Goal: Transaction & Acquisition: Purchase product/service

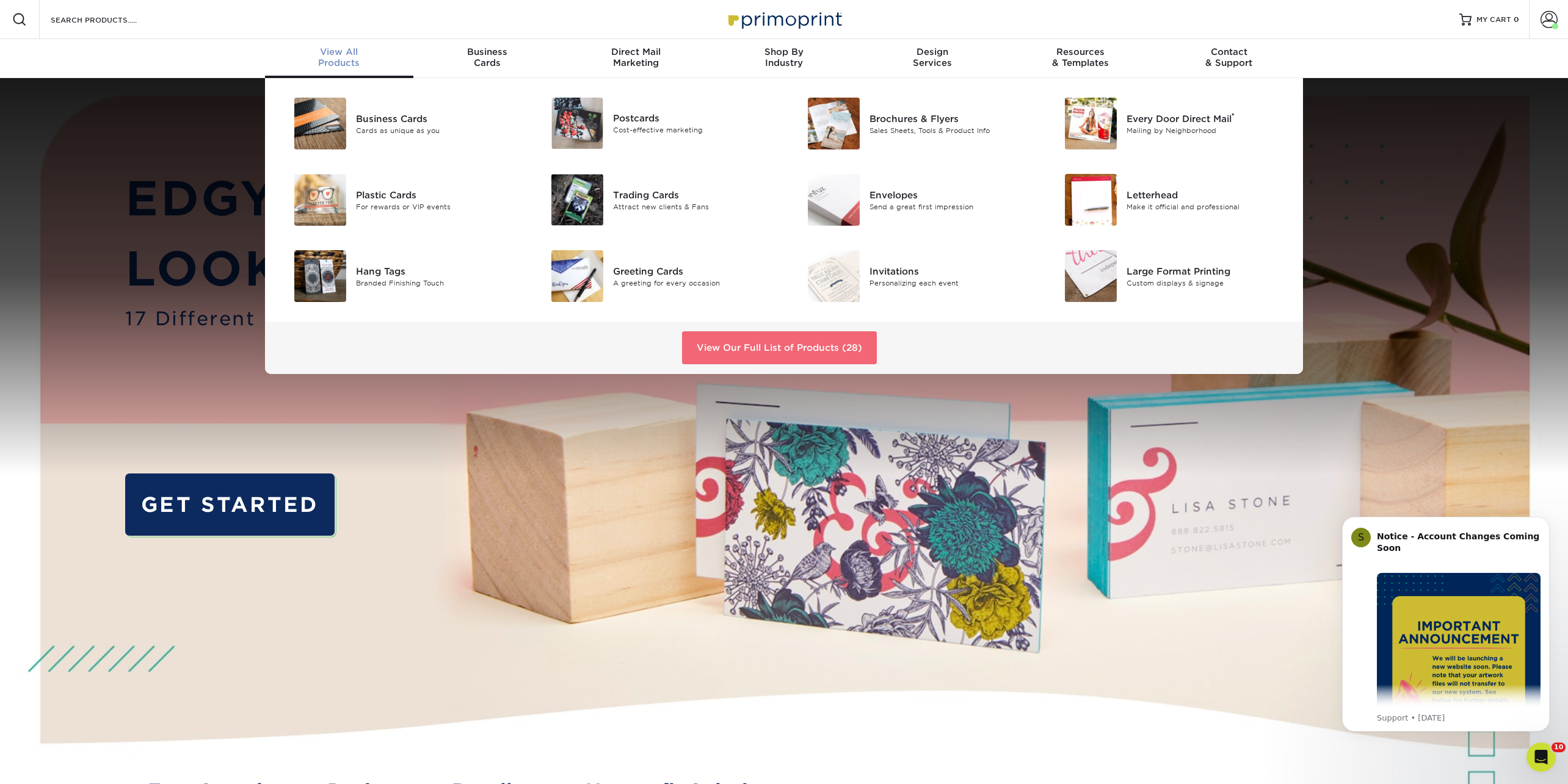
click at [746, 349] on link "View Our Full List of Products (28)" at bounding box center [779, 347] width 195 height 33
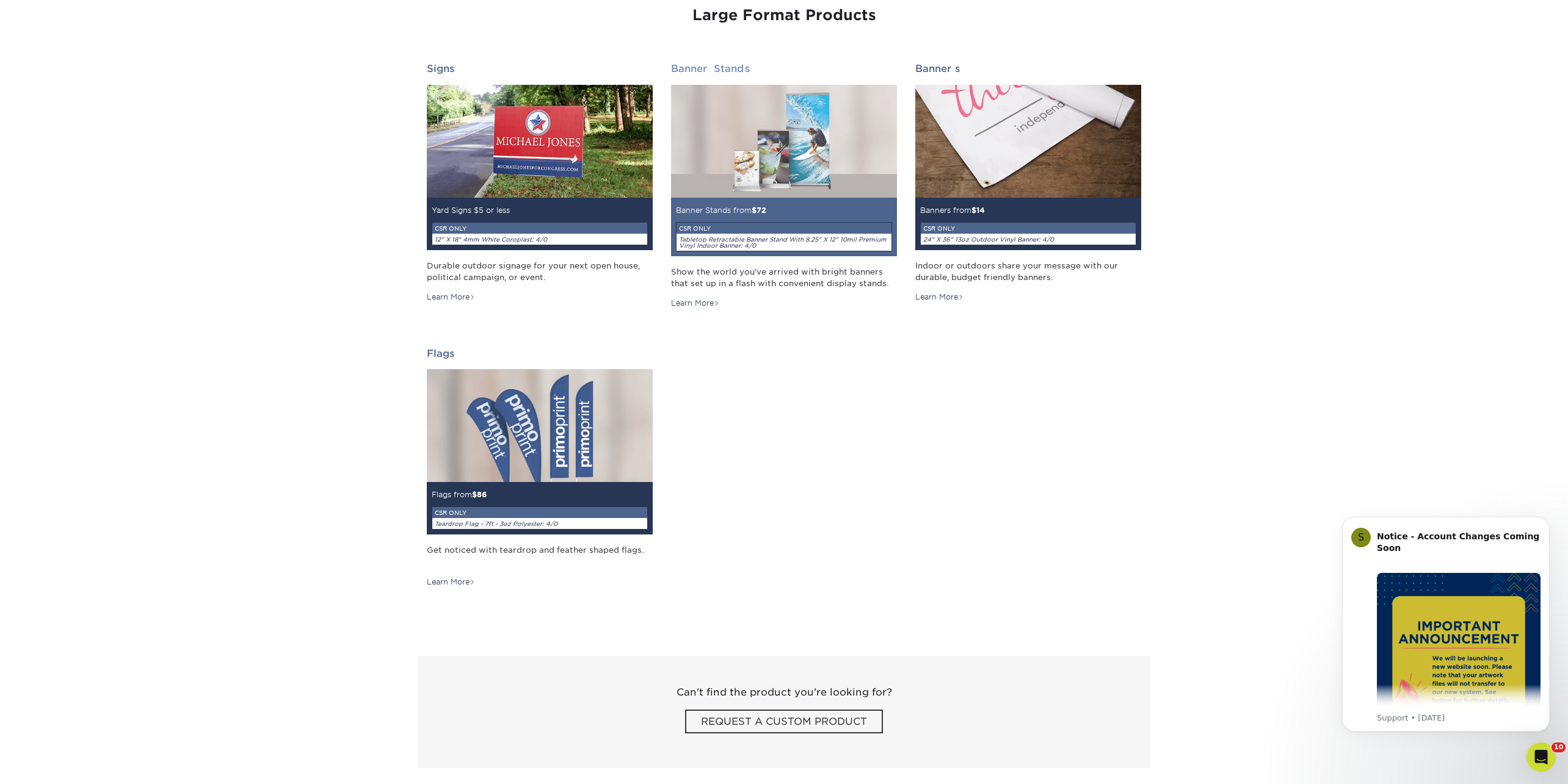
click at [751, 153] on img at bounding box center [784, 141] width 226 height 113
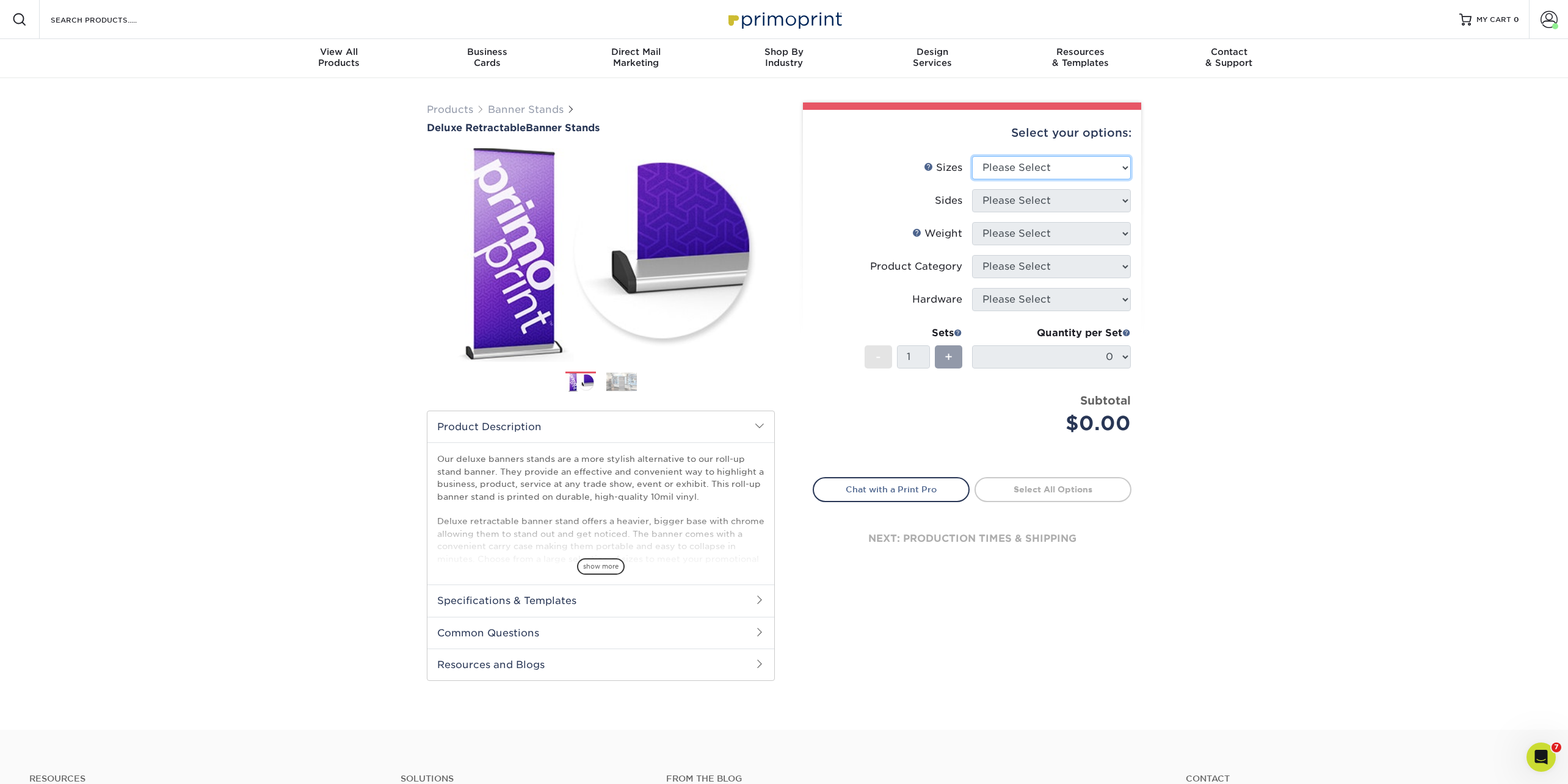
click at [1003, 165] on select "Please Select 33" x 80"" at bounding box center [1052, 167] width 159 height 23
select select "33.00x80.00"
click at [972, 156] on select "Please Select 33" x 80"" at bounding box center [1052, 167] width 159 height 23
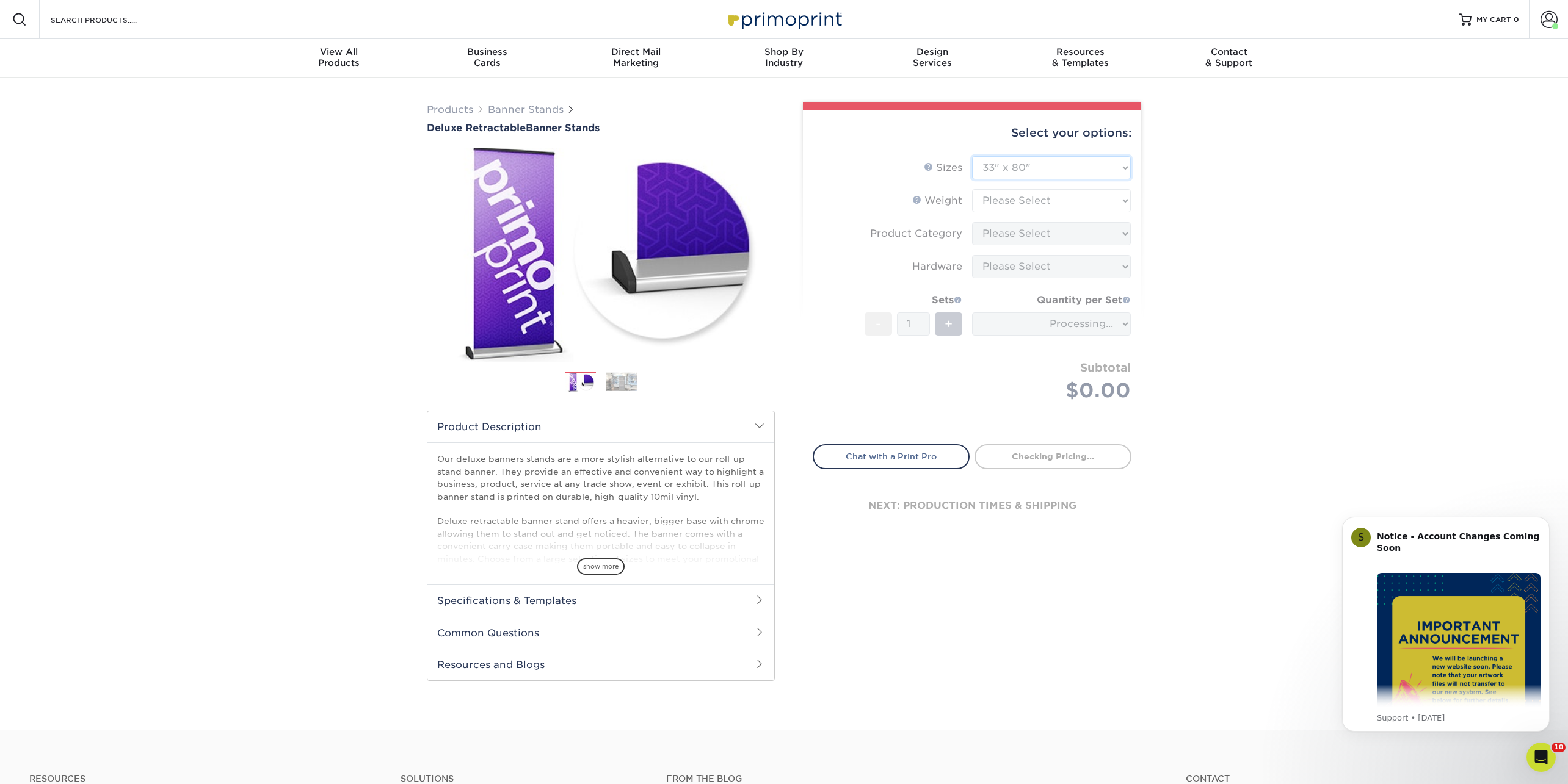
type input "4ba5a72a-bfd5-4922-bbda-a461cba4e817"
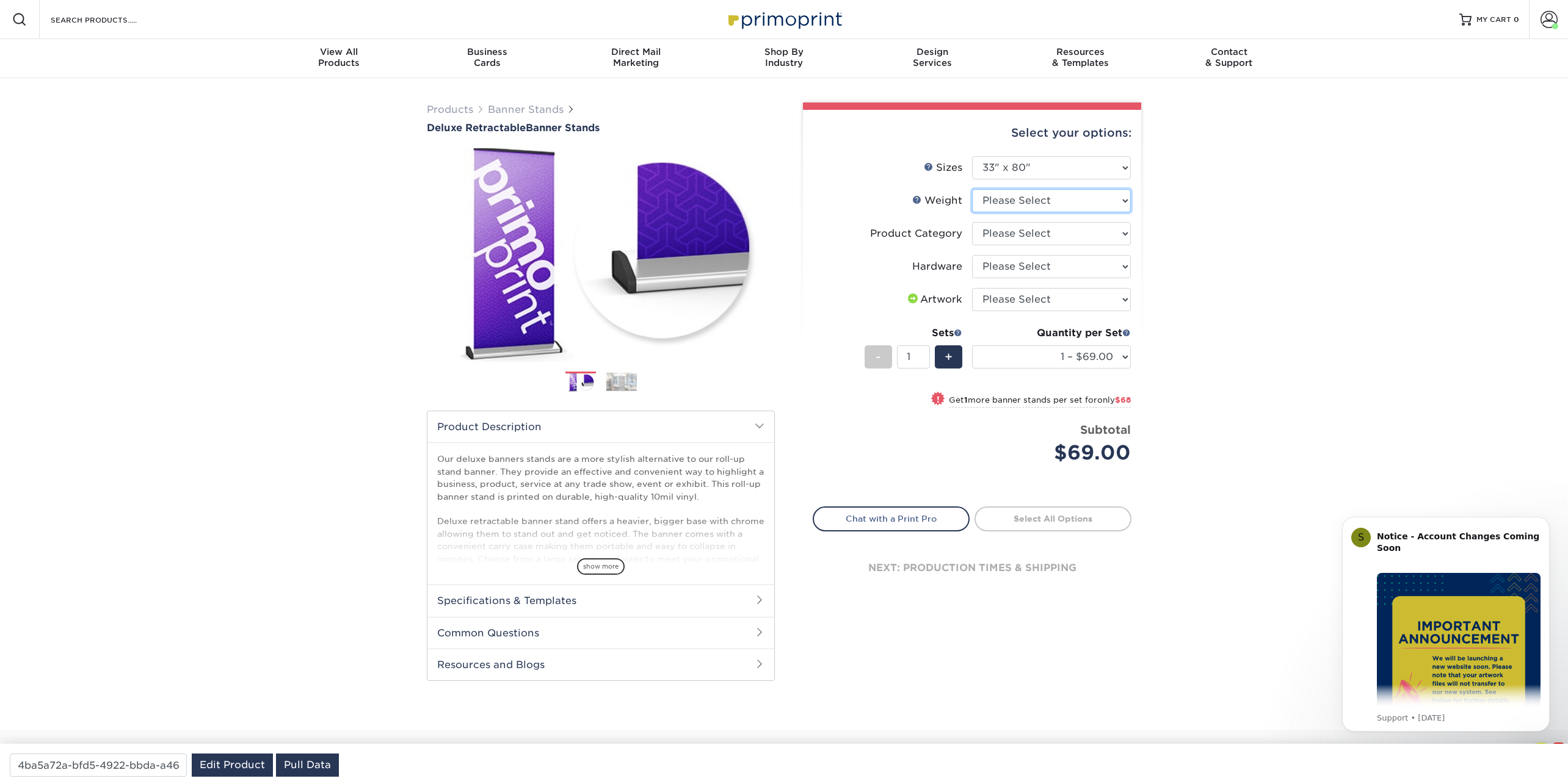
click at [1006, 199] on select "Please Select 10MIL" at bounding box center [1052, 200] width 159 height 23
select select "10MIL"
click at [972, 189] on select "Please Select 10MIL" at bounding box center [1052, 200] width 159 height 23
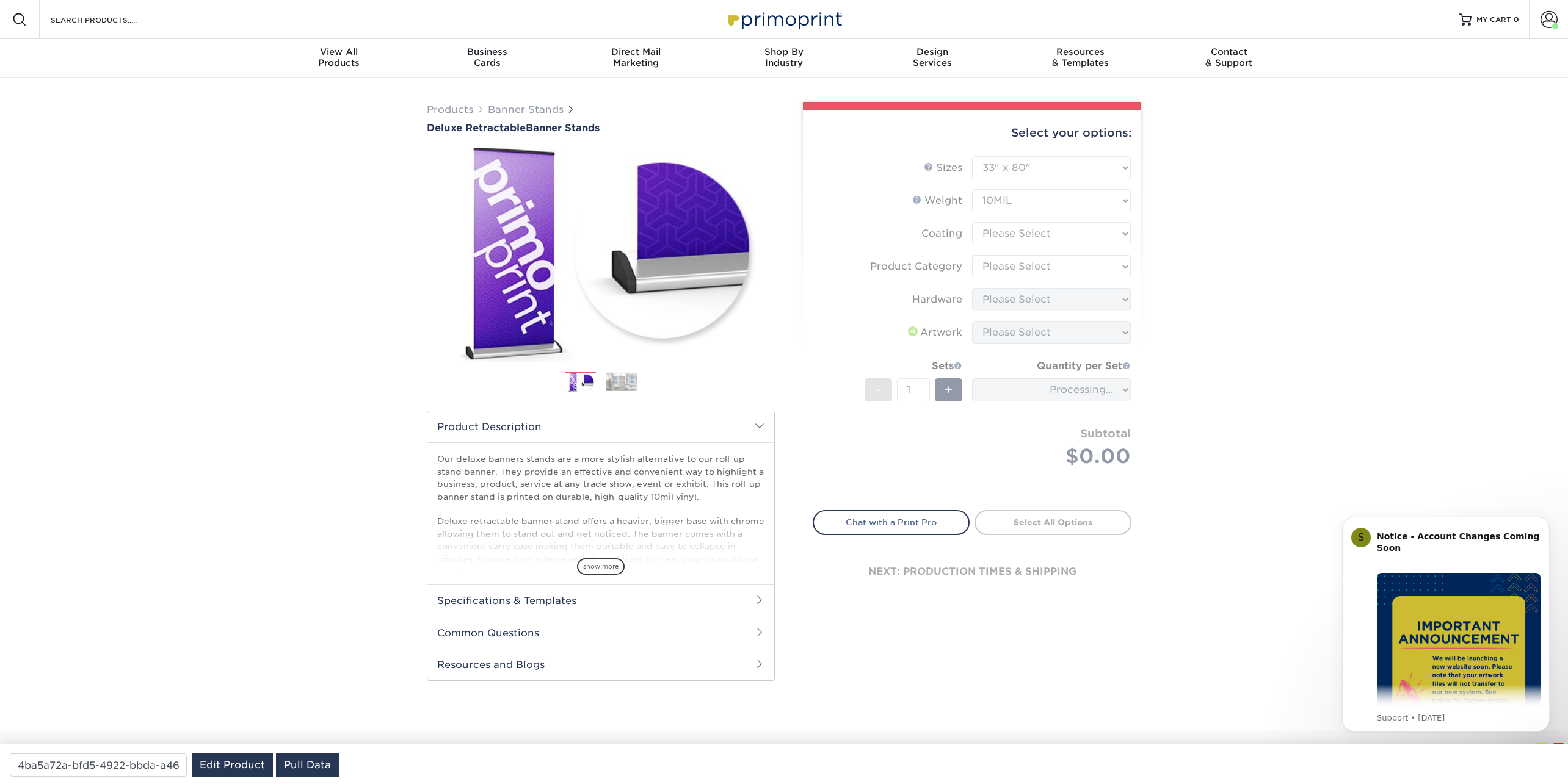
click at [1005, 233] on form "Sizes Help Sizes Please Select 33" x 80" Sides Please Select 10MIL - 1" at bounding box center [971, 326] width 319 height 340
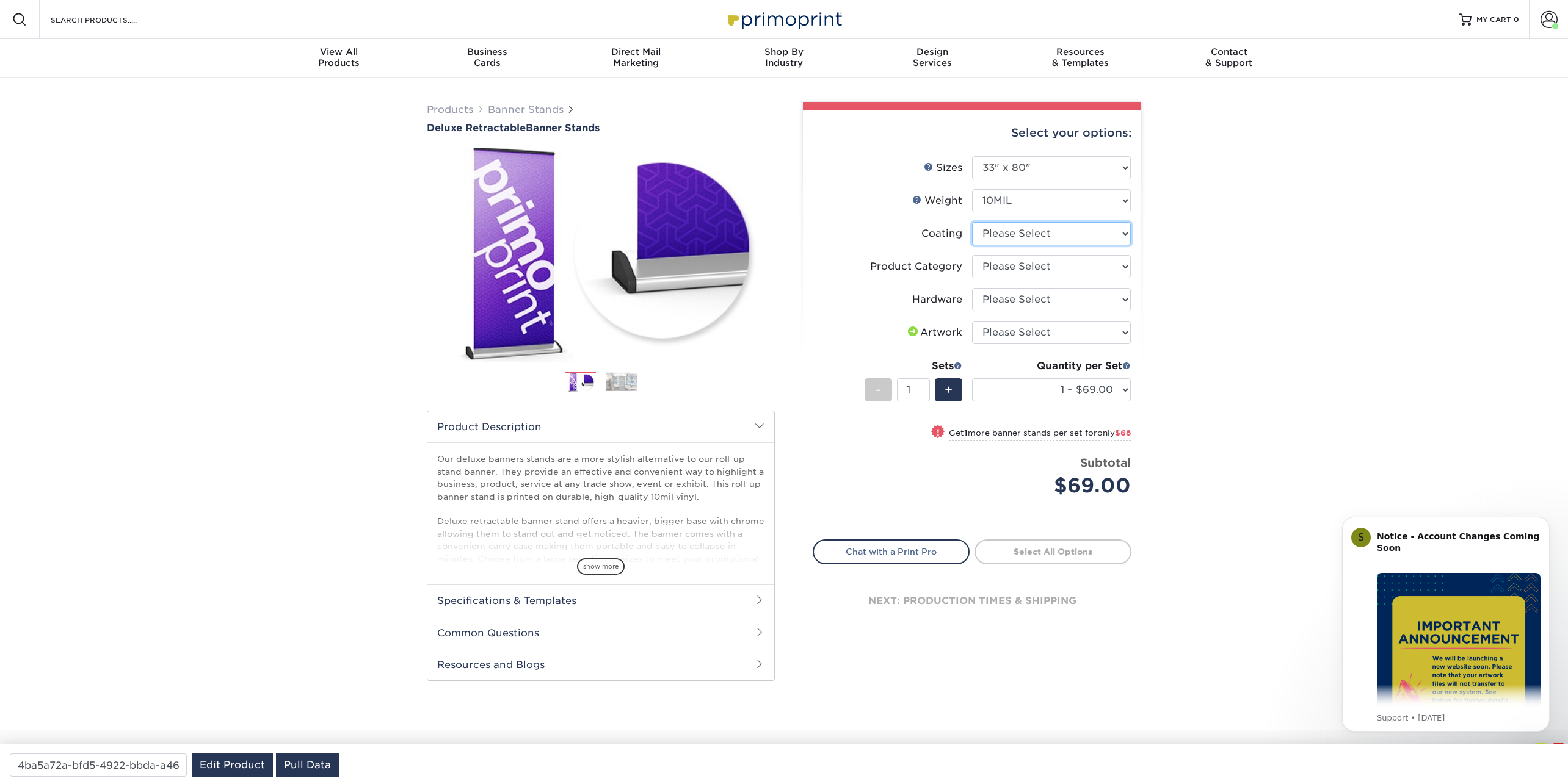
click at [1005, 233] on select at bounding box center [1052, 233] width 159 height 23
select select "3e7618de-abca-4bda-9f97-8b9129e913d8"
click at [972, 222] on select at bounding box center [1052, 233] width 159 height 23
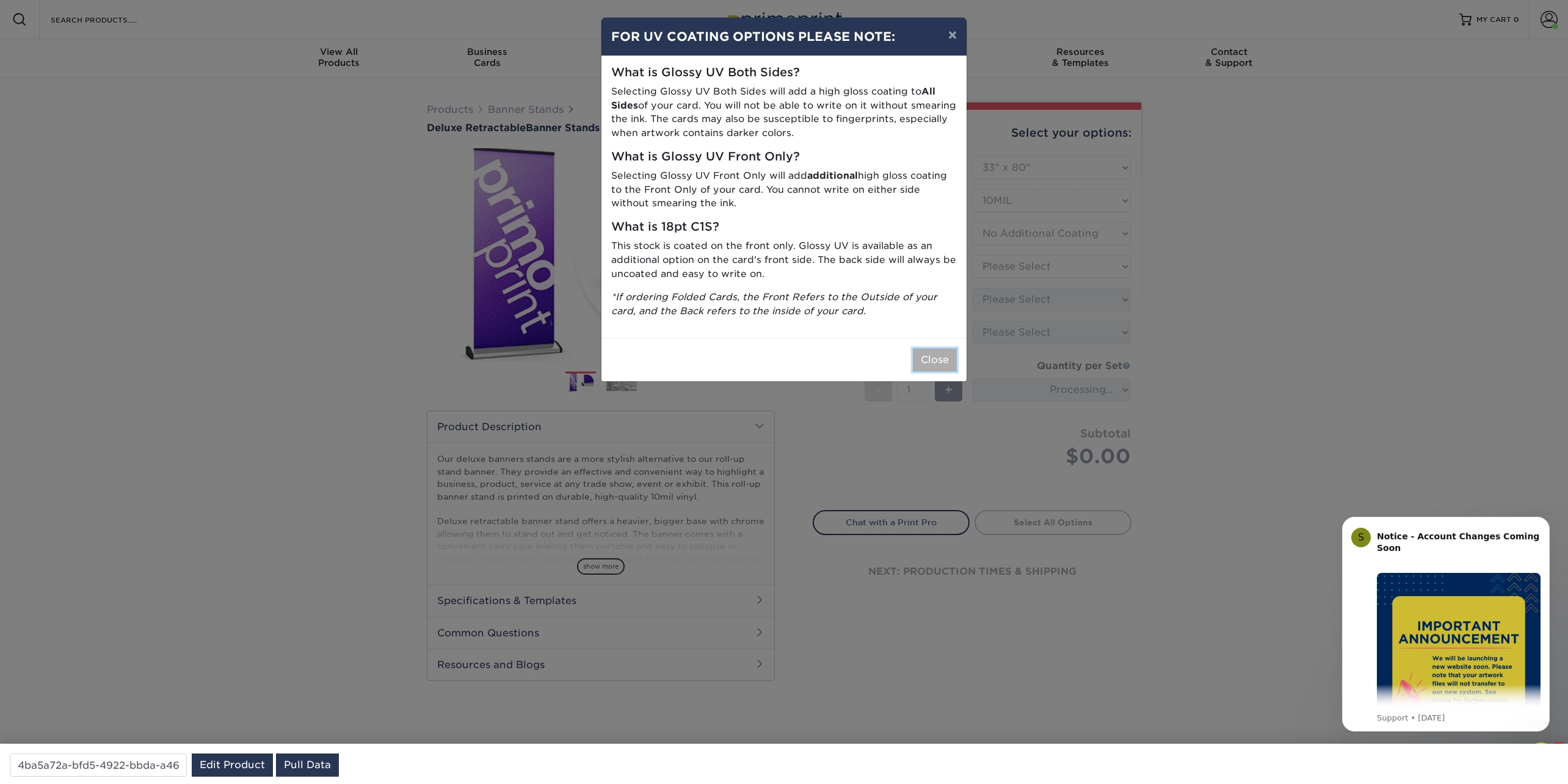
click at [926, 352] on button "Close" at bounding box center [934, 360] width 44 height 23
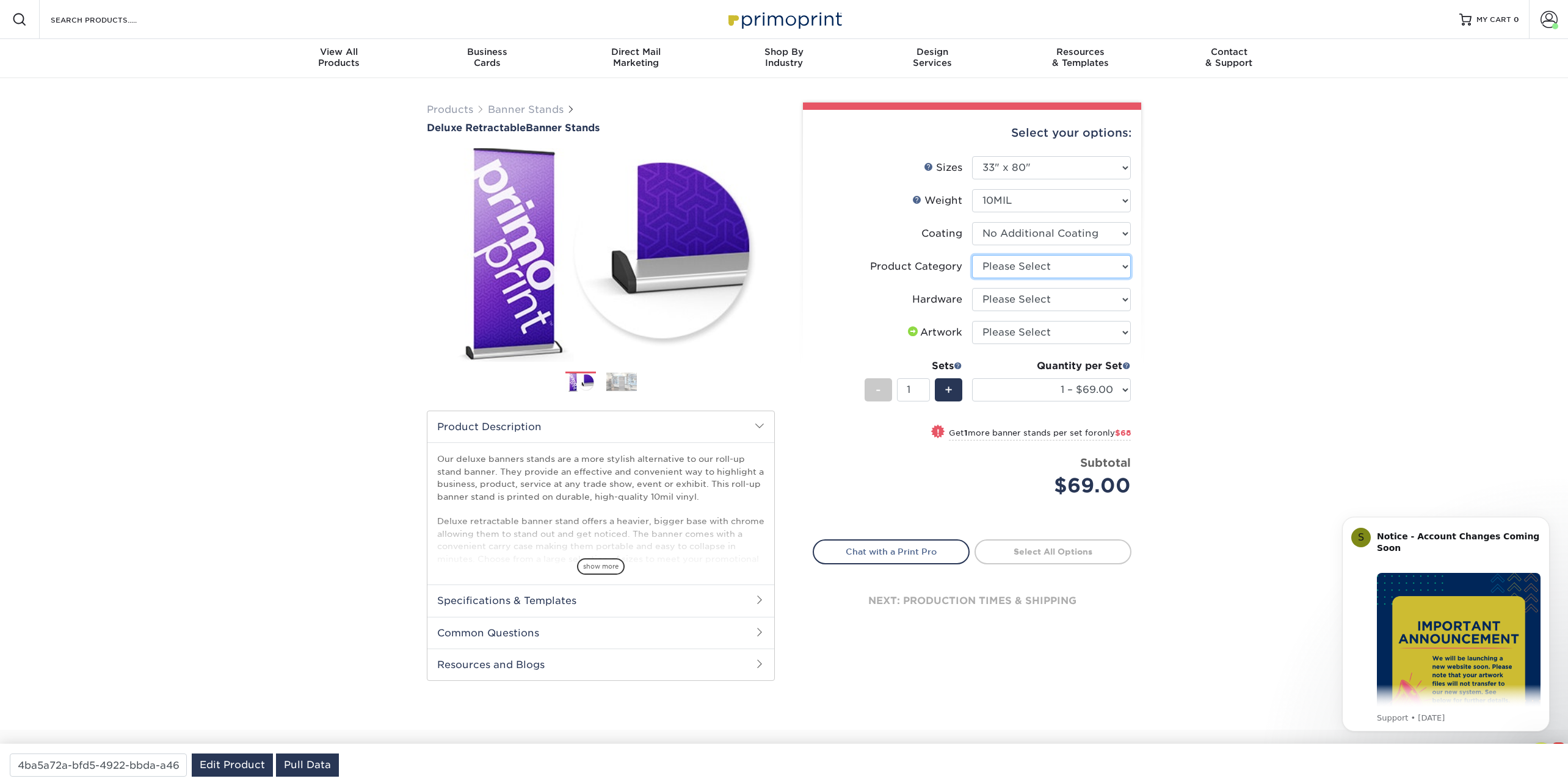
click at [1059, 265] on select "Please Select Deluxe Retractable Banner Stand" at bounding box center [1052, 266] width 159 height 23
select select "deb82e1f-94dd-4fc2-adc3-95272b6b1220"
click at [972, 255] on select "Please Select Deluxe Retractable Banner Stand" at bounding box center [1052, 266] width 159 height 23
click at [1028, 301] on select "Please Select Single-Sided Deluxe Retractable Banner Stand" at bounding box center [1052, 300] width 159 height 23
select select "8f8ed3c6-8570-4dec-a260-1d9d29af8a30"
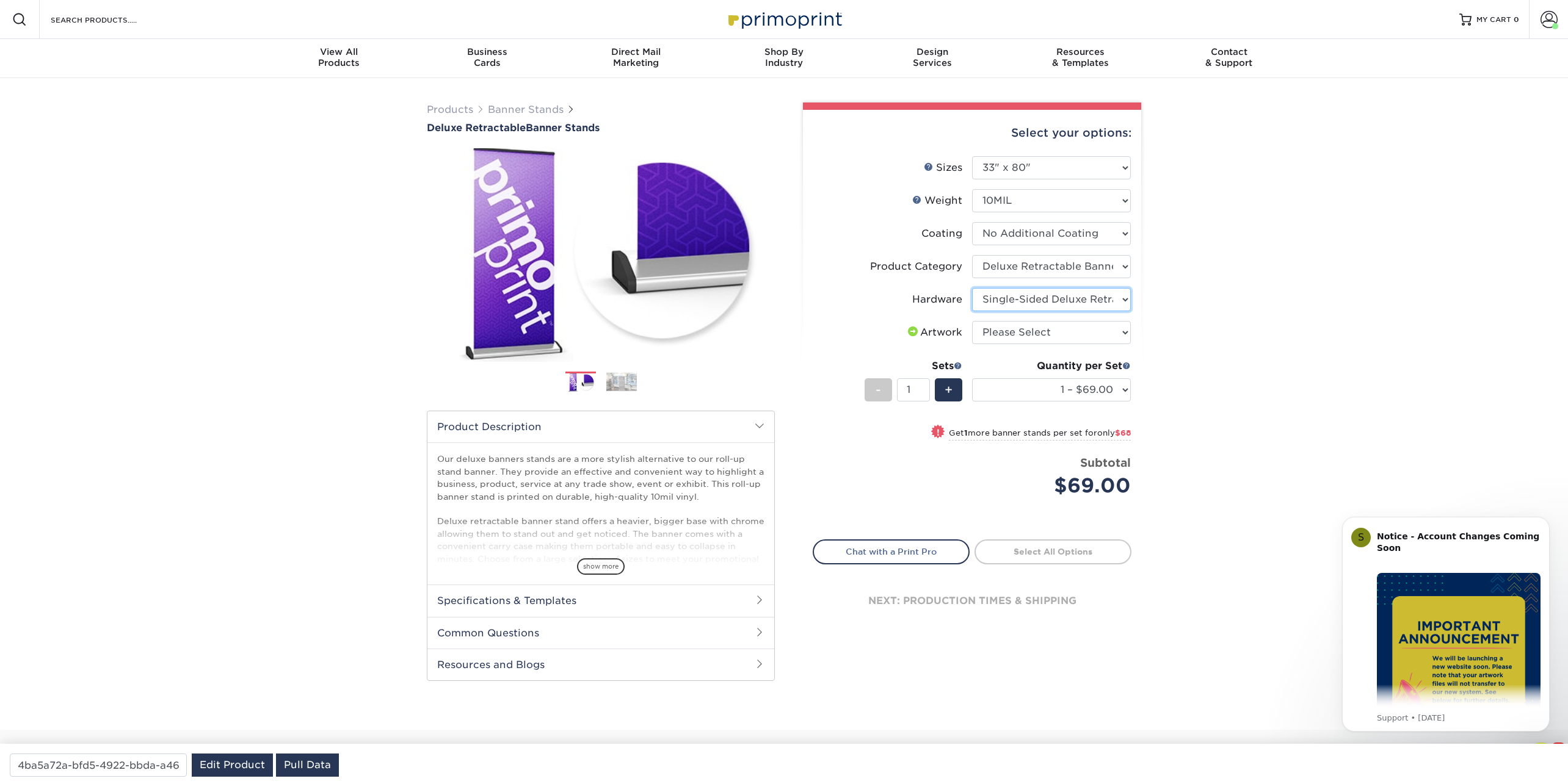
click at [972, 288] on select "Please Select Single-Sided Deluxe Retractable Banner Stand" at bounding box center [1052, 300] width 159 height 23
click at [1020, 333] on select "Please Select I will upload files I need a design - $50" at bounding box center [1052, 332] width 159 height 23
select select "upload"
click at [972, 321] on select "Please Select I will upload files I need a design - $50" at bounding box center [1052, 332] width 159 height 23
